Goal: Find specific page/section: Find specific page/section

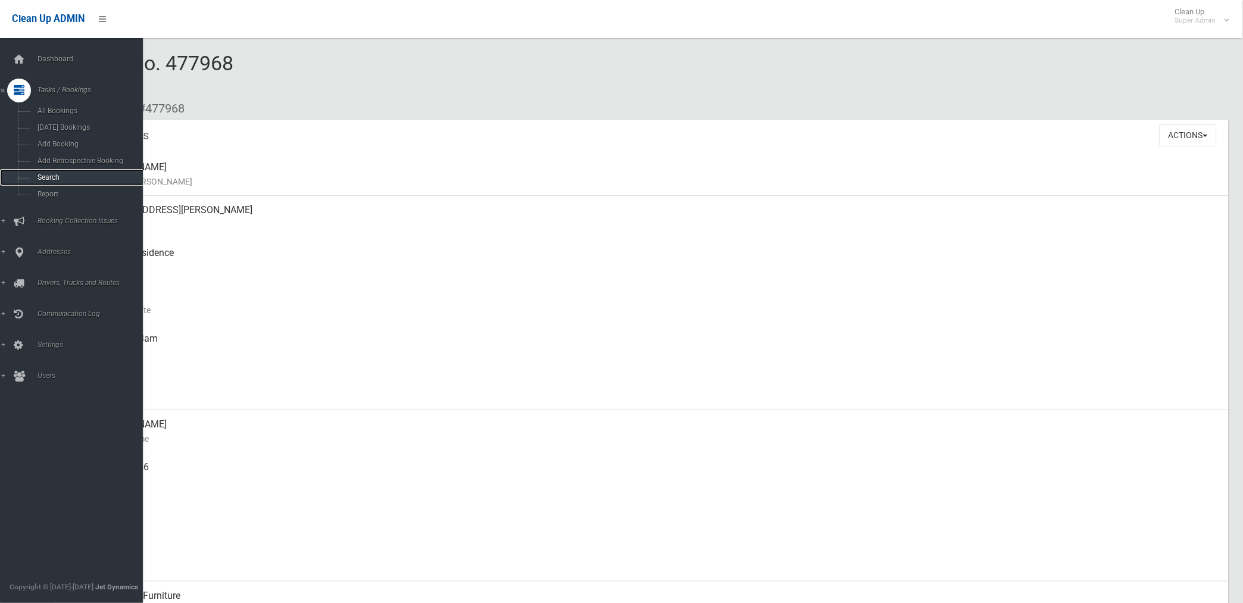
click at [50, 179] on span "Search" at bounding box center [88, 177] width 109 height 8
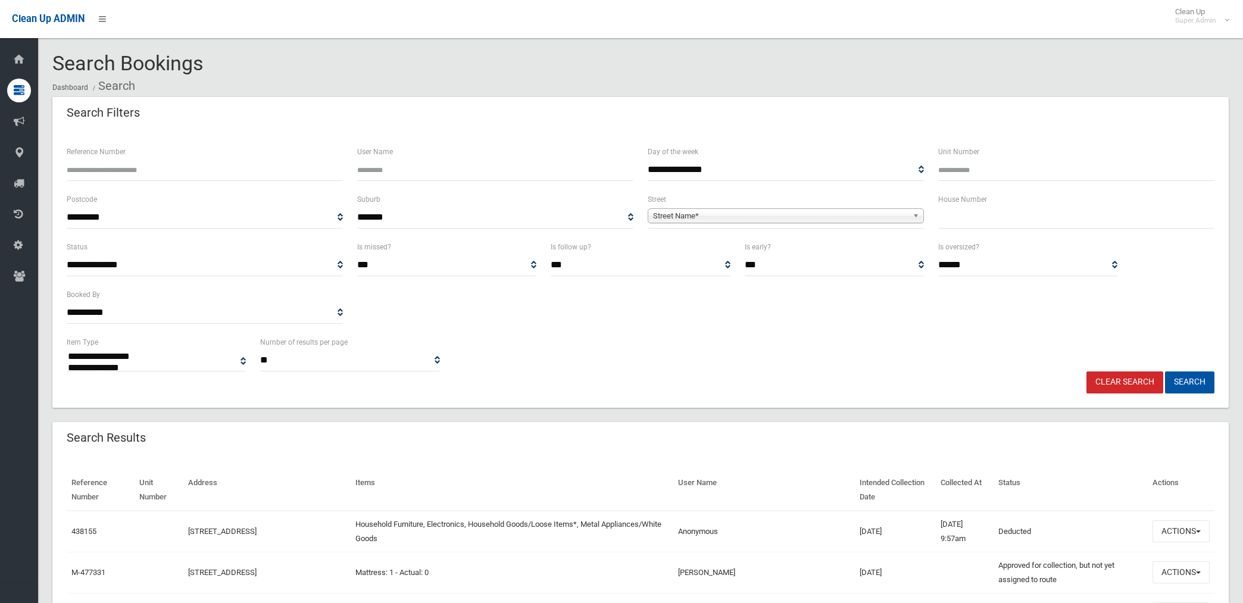
select select
click at [712, 215] on span "Street Name*" at bounding box center [780, 216] width 255 height 14
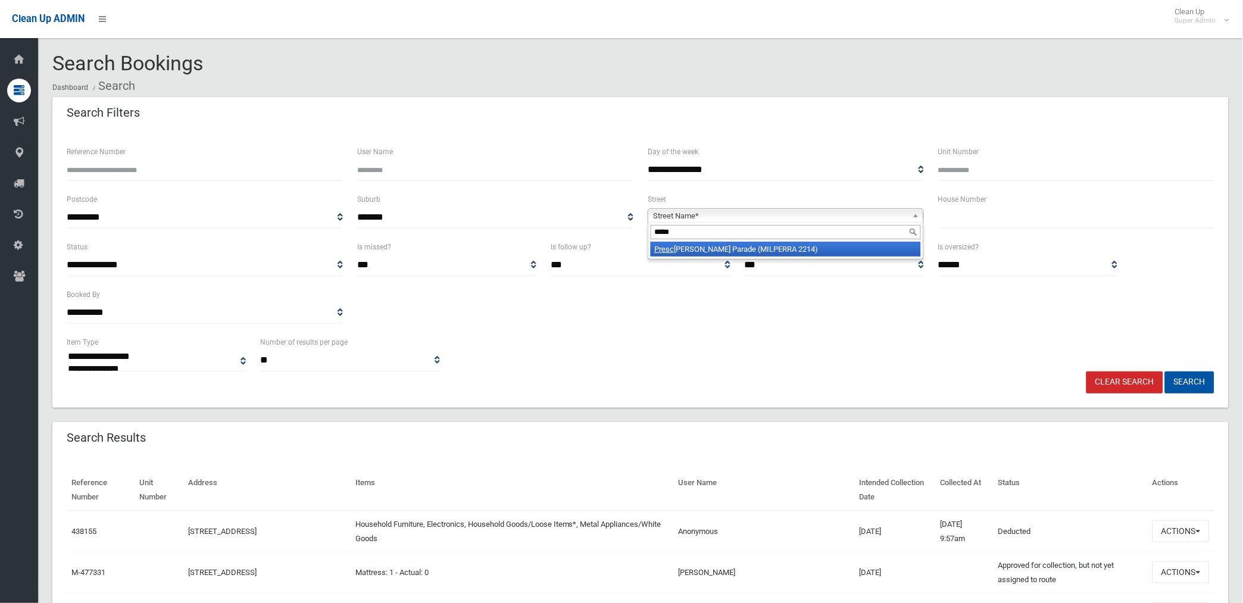
type input "******"
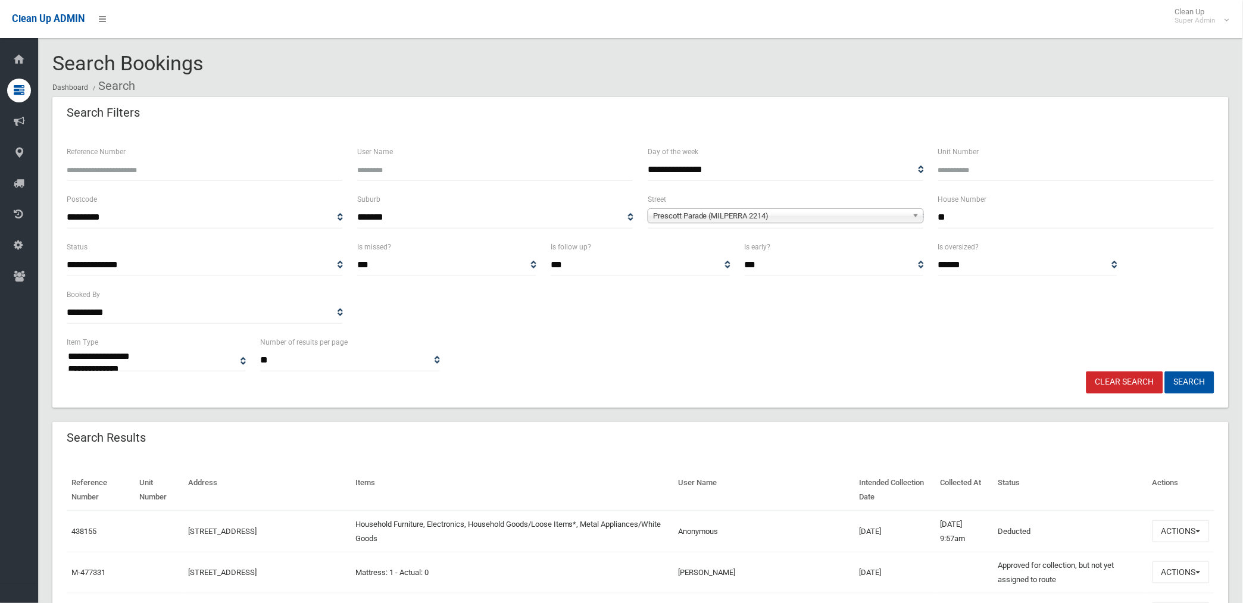
type input "**"
click at [1165, 372] on button "Search" at bounding box center [1189, 383] width 49 height 22
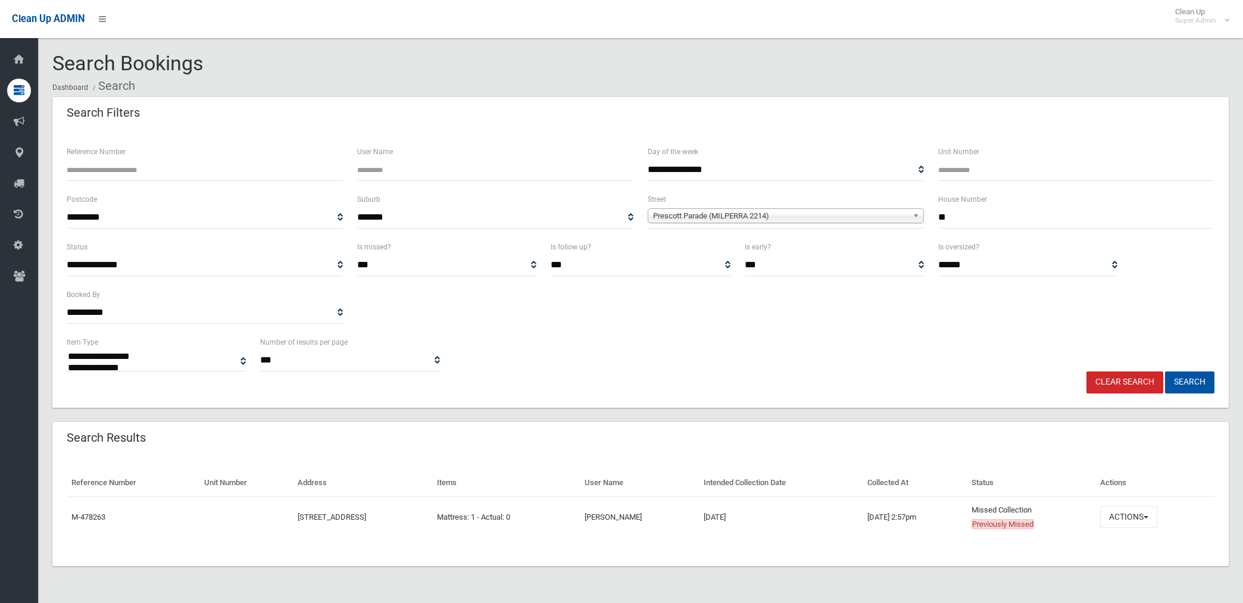
select select
click at [1145, 513] on button "Actions" at bounding box center [1129, 517] width 57 height 22
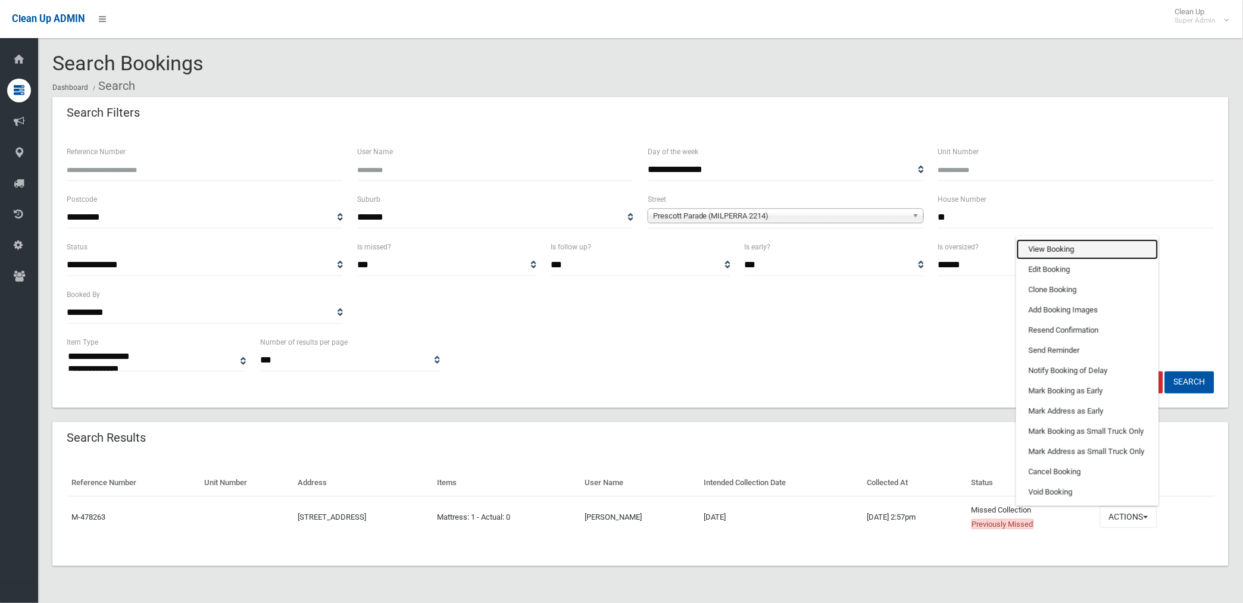
click at [1086, 243] on link "View Booking" at bounding box center [1088, 249] width 142 height 20
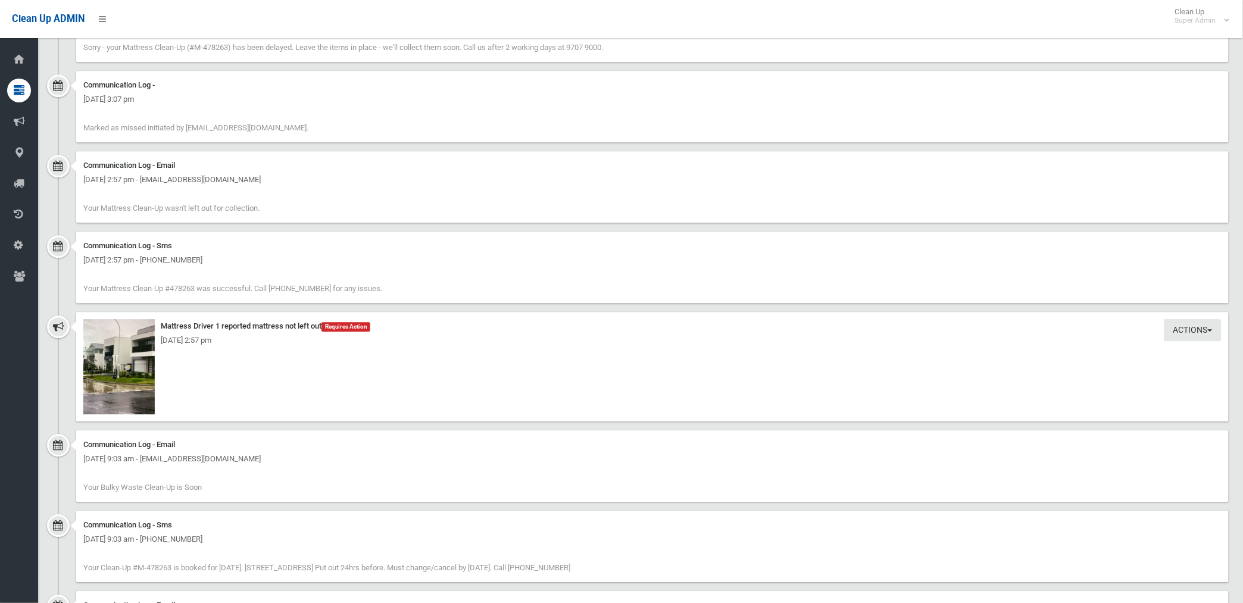
scroll to position [822, 0]
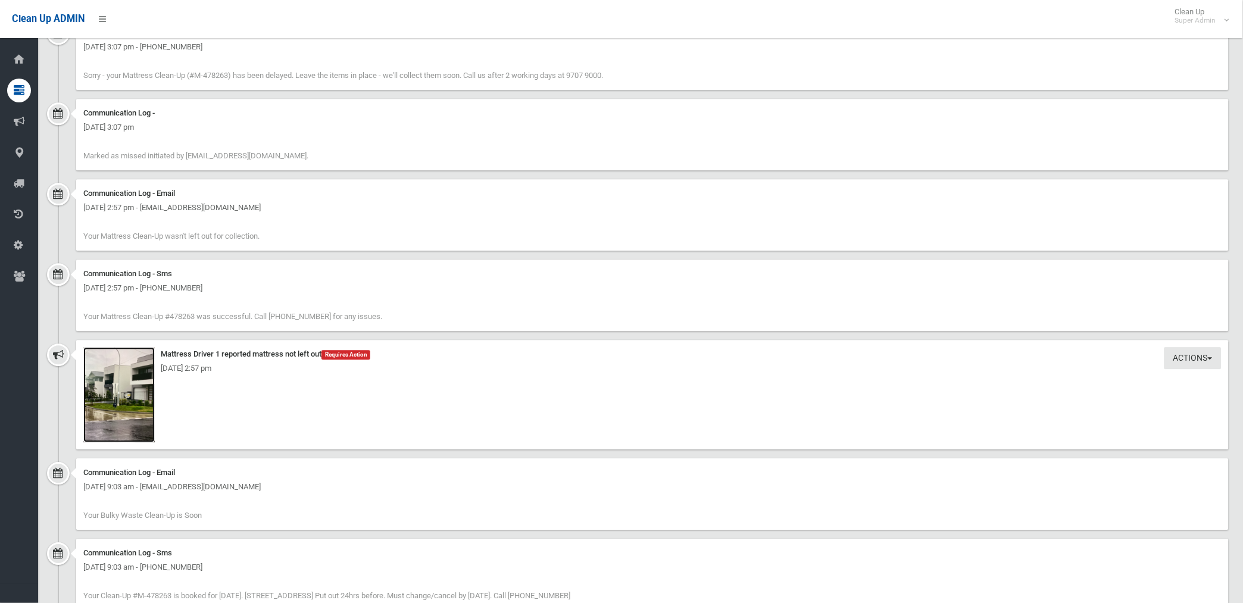
click at [133, 428] on img at bounding box center [118, 394] width 71 height 95
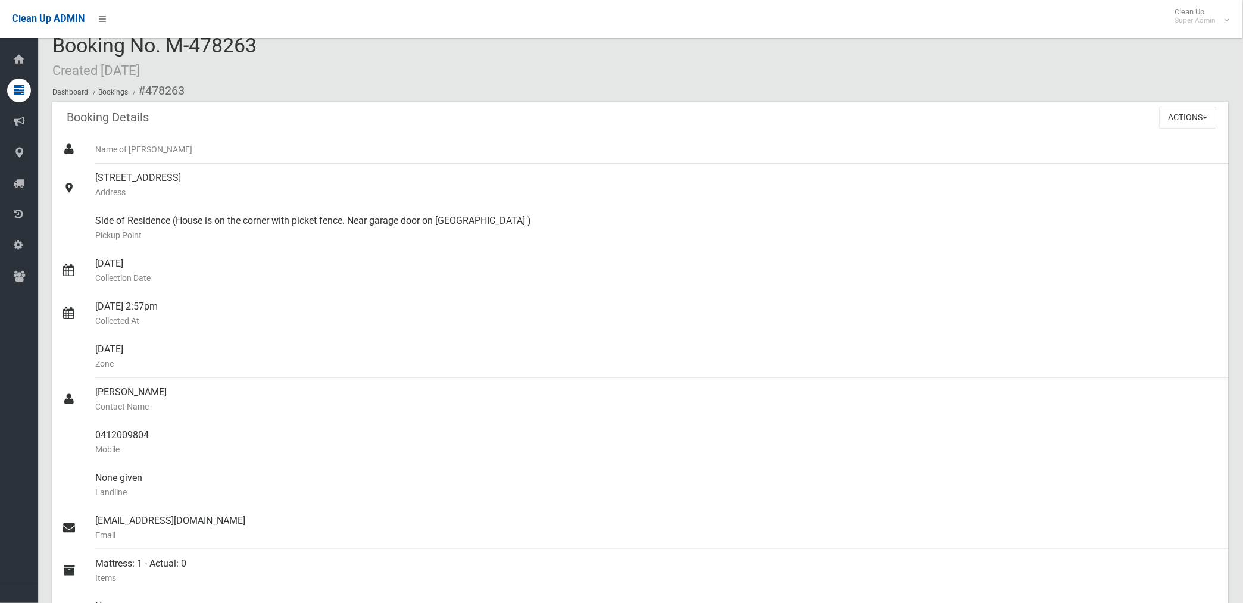
scroll to position [0, 0]
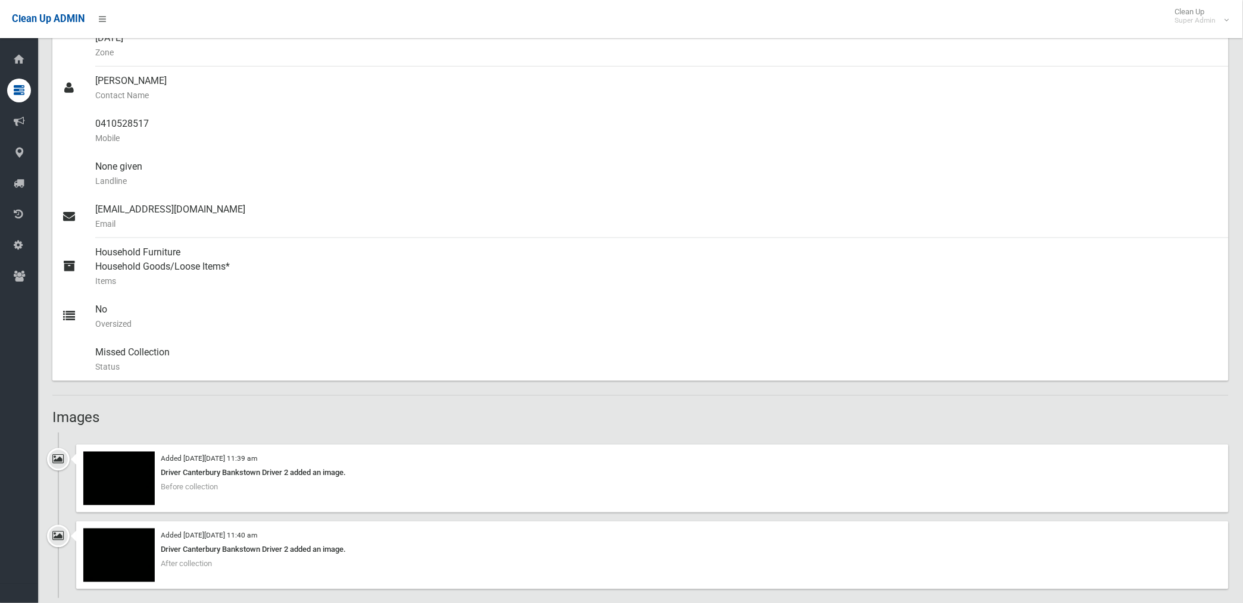
scroll to position [331, 0]
